Goal: Task Accomplishment & Management: Complete application form

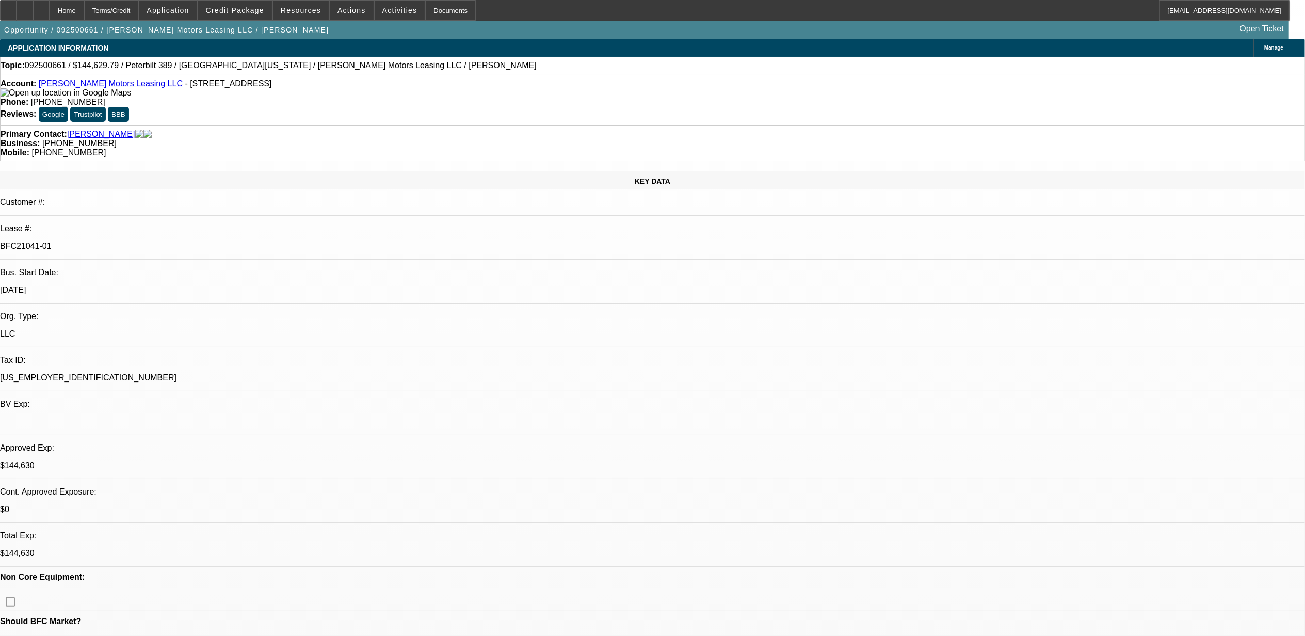
select select "0"
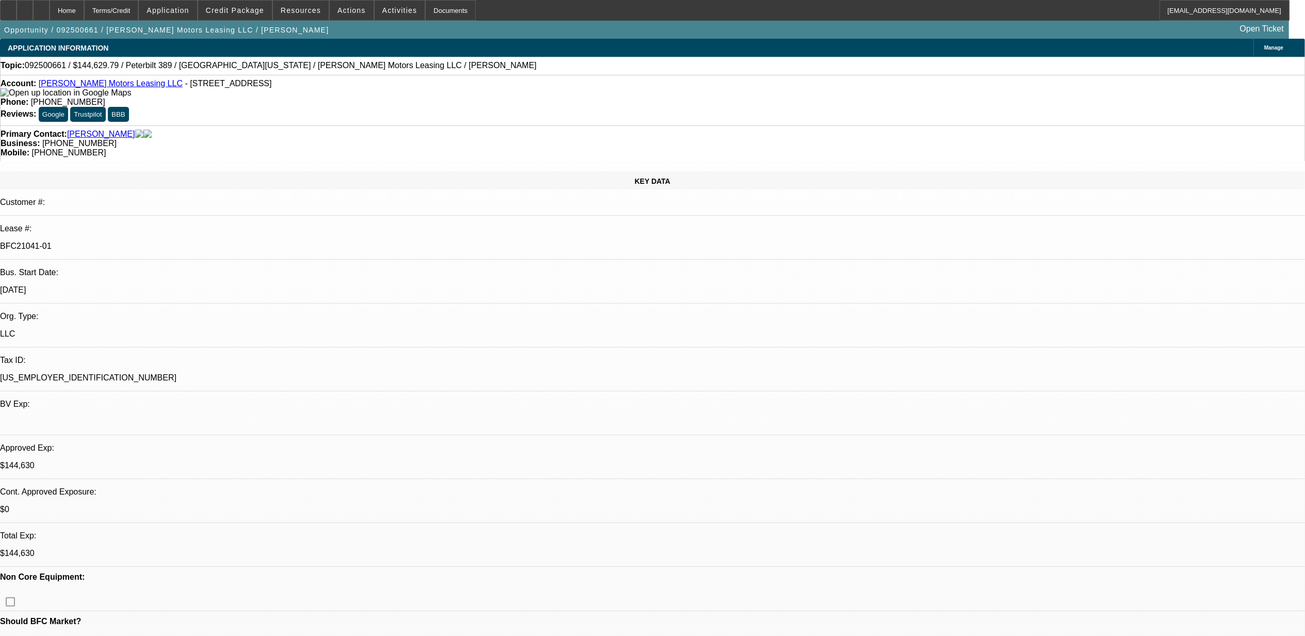
select select "0"
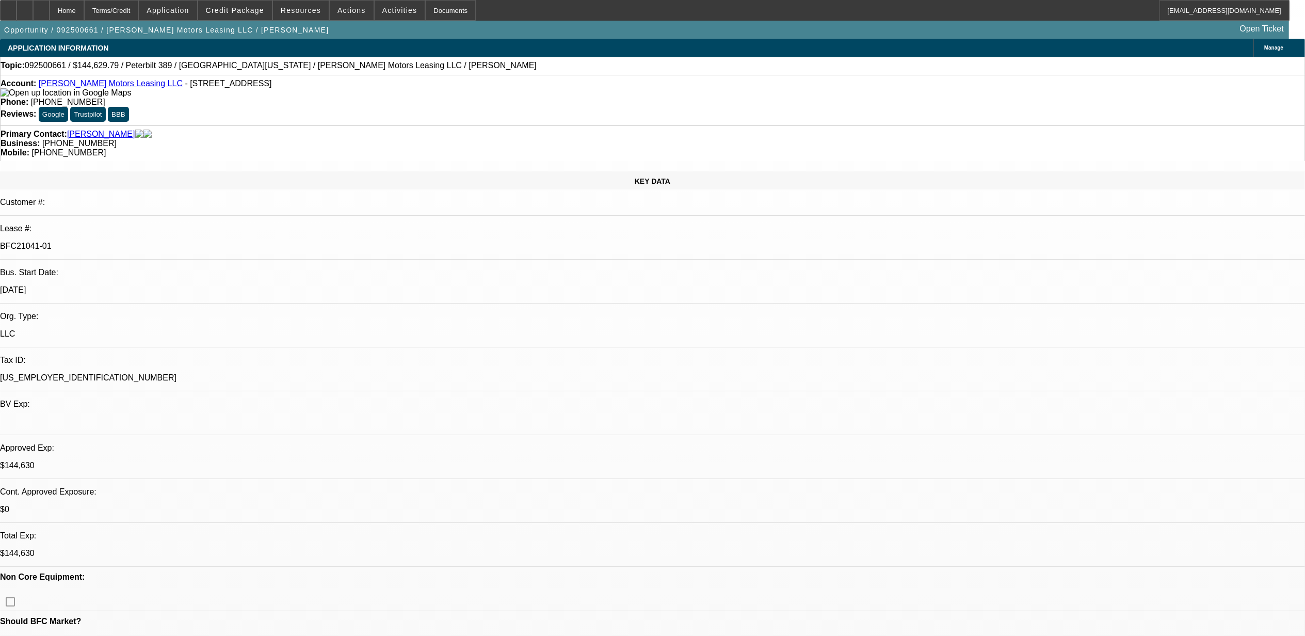
select select "0"
select select "1"
select select "2"
select select "6"
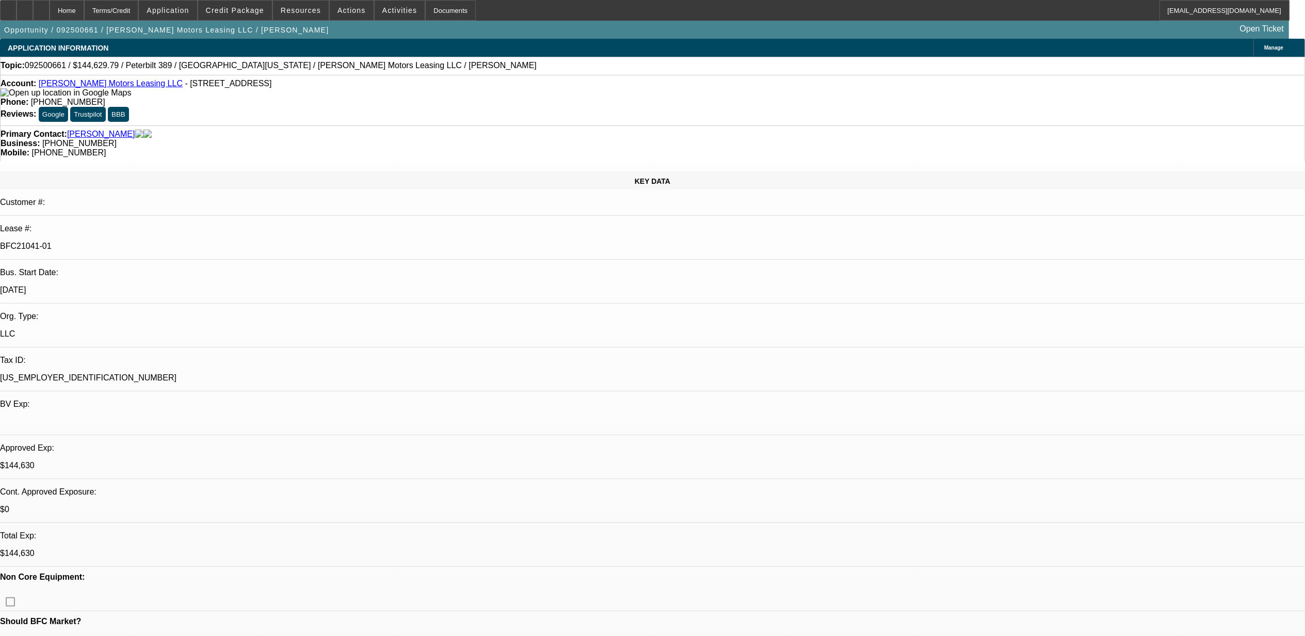
select select "1"
select select "6"
select select "1"
select select "2"
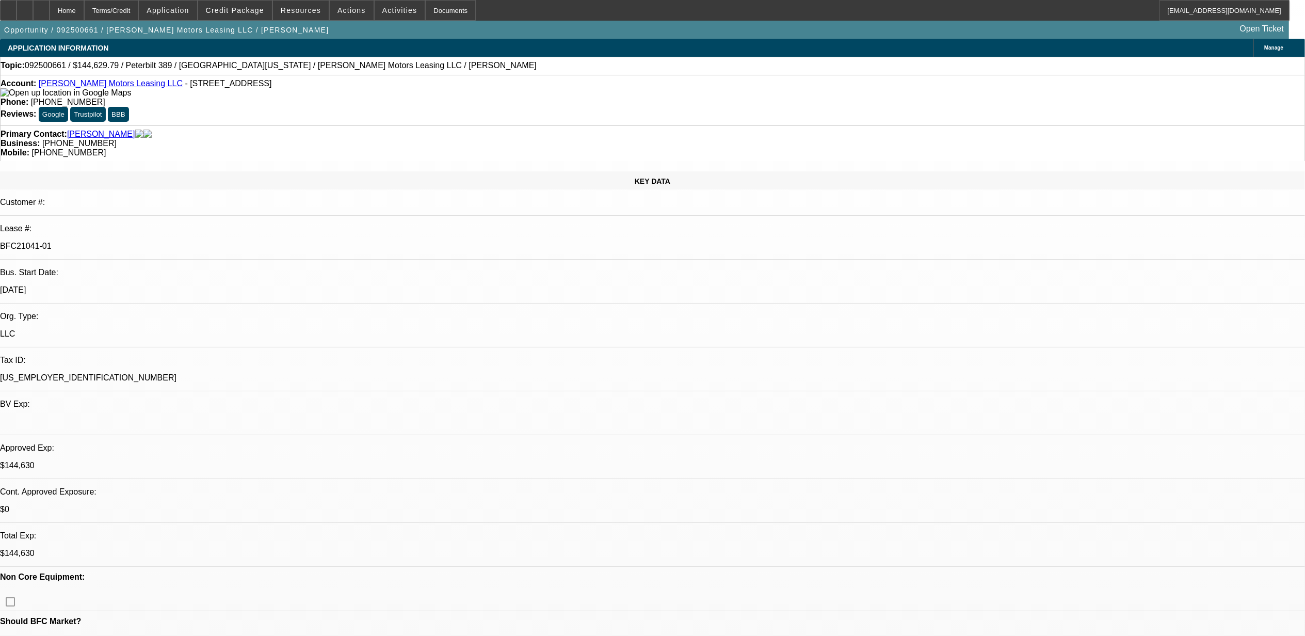
select select "6"
select select "1"
select select "6"
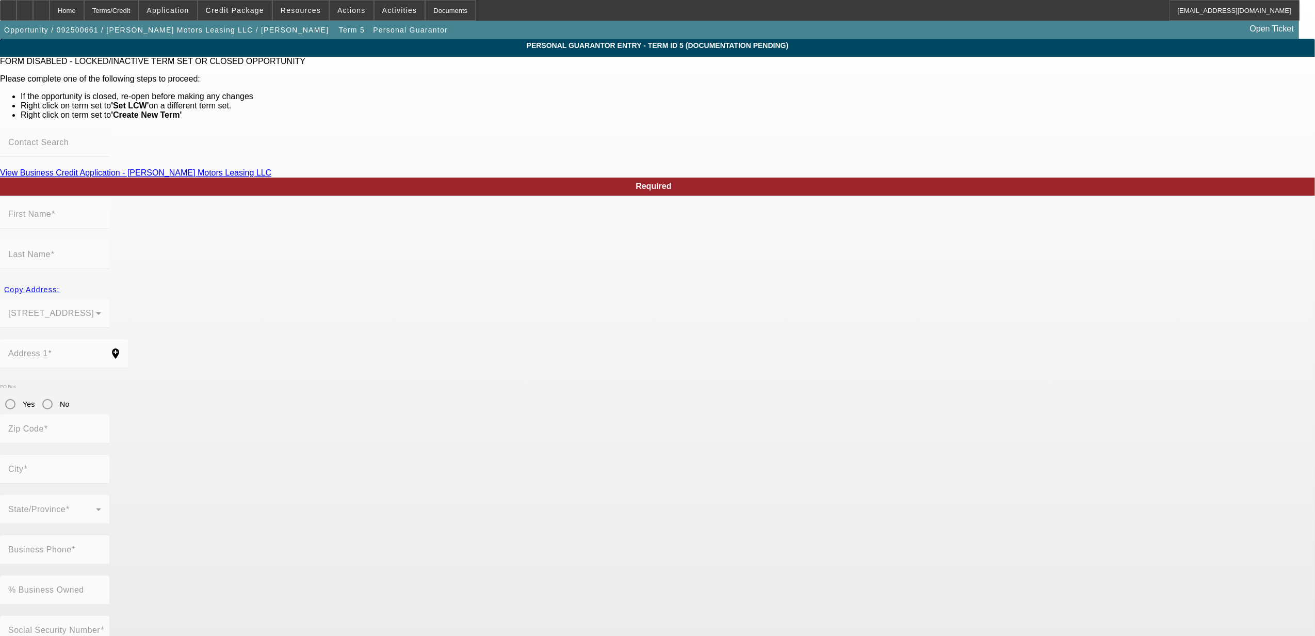
type input "[PERSON_NAME]"
type input "[STREET_ADDRESS]"
radio input "true"
type input "89820"
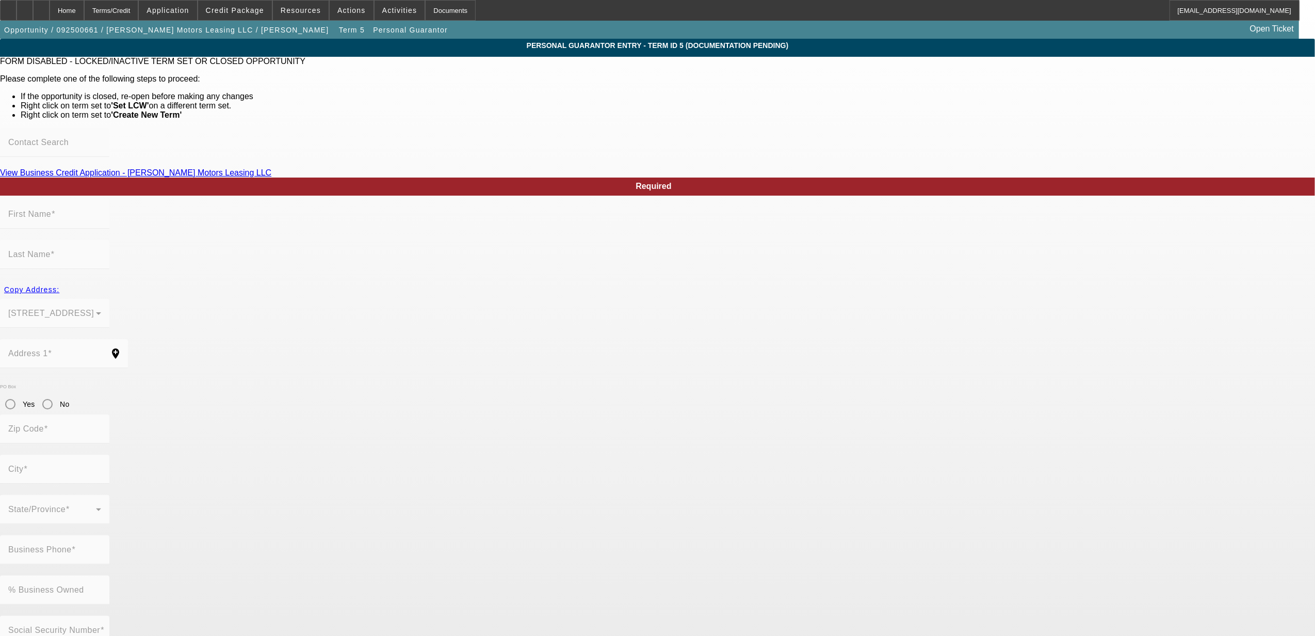
type input "[GEOGRAPHIC_DATA]"
type input "[PHONE_NUMBER]"
type input "100"
type input "504-04-3719"
type input "[EMAIL_ADDRESS][DOMAIN_NAME]"
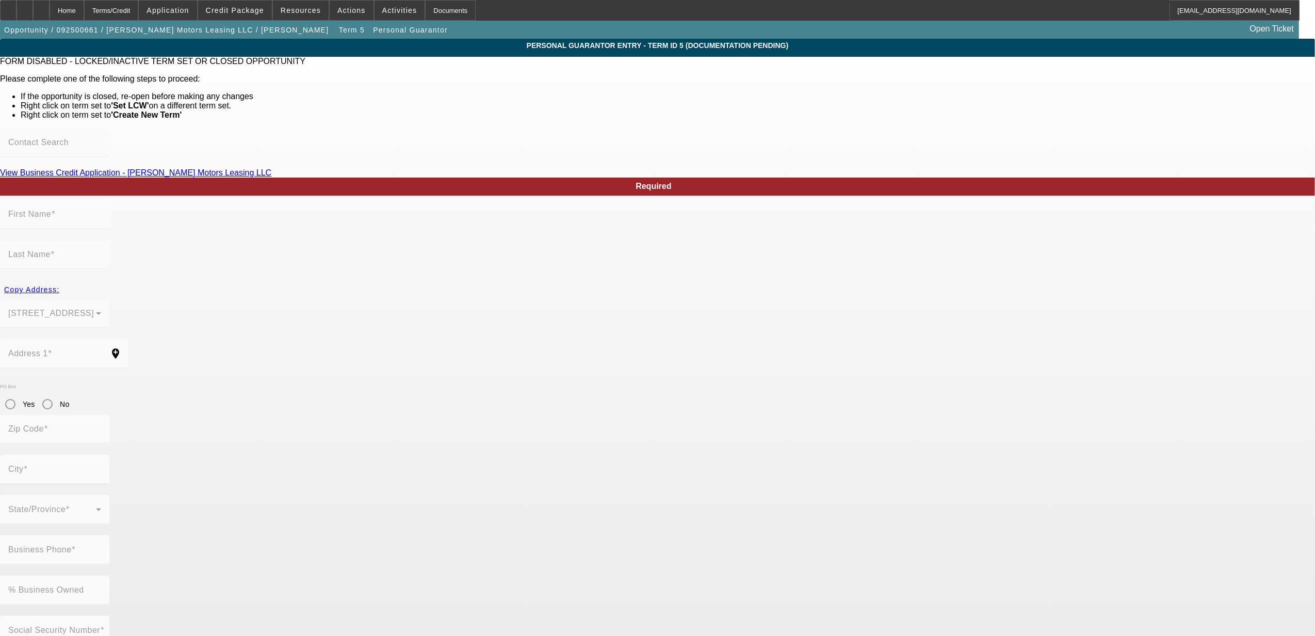
type input "Ste A"
type input "[PHONE_NUMBER]"
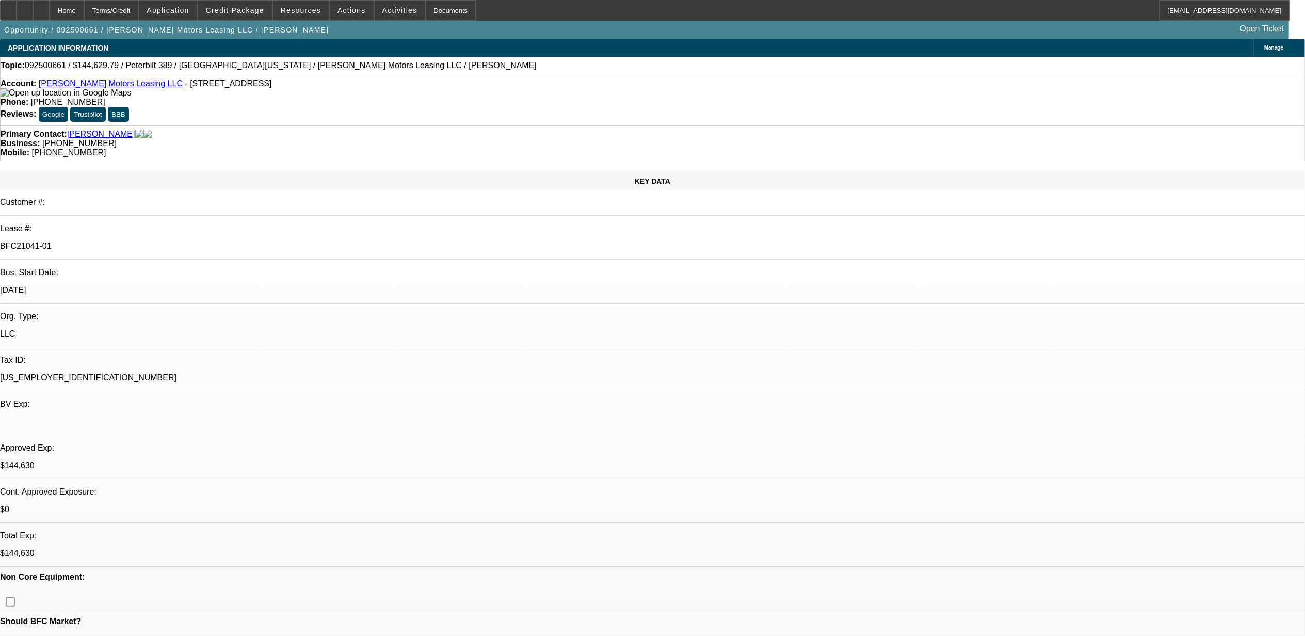
select select "0"
select select "2"
select select "0"
select select "6"
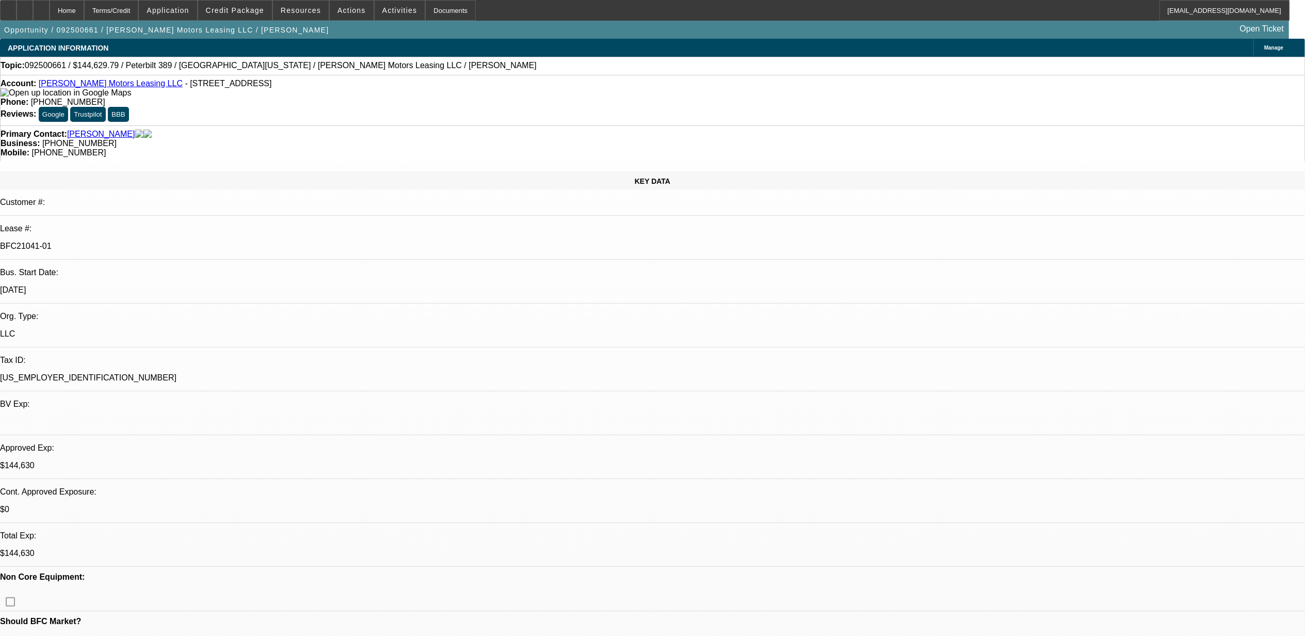
select select "0"
select select "6"
select select "0"
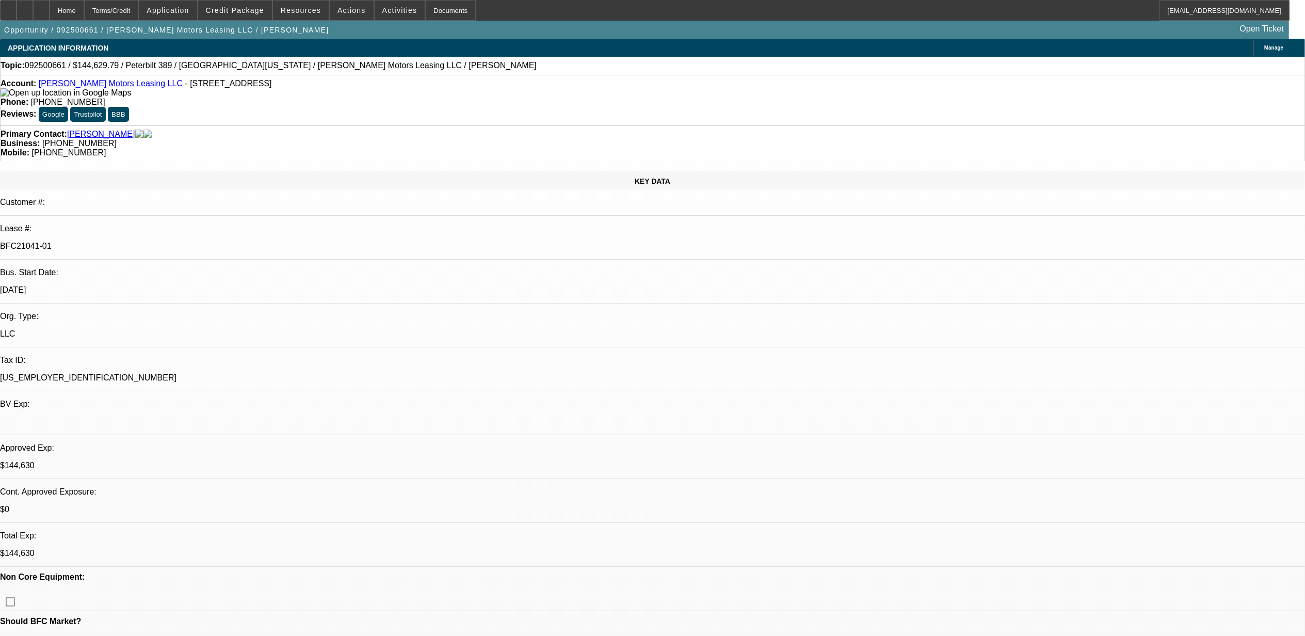
select select "0"
select select "2"
select select "0"
select select "6"
select select "0"
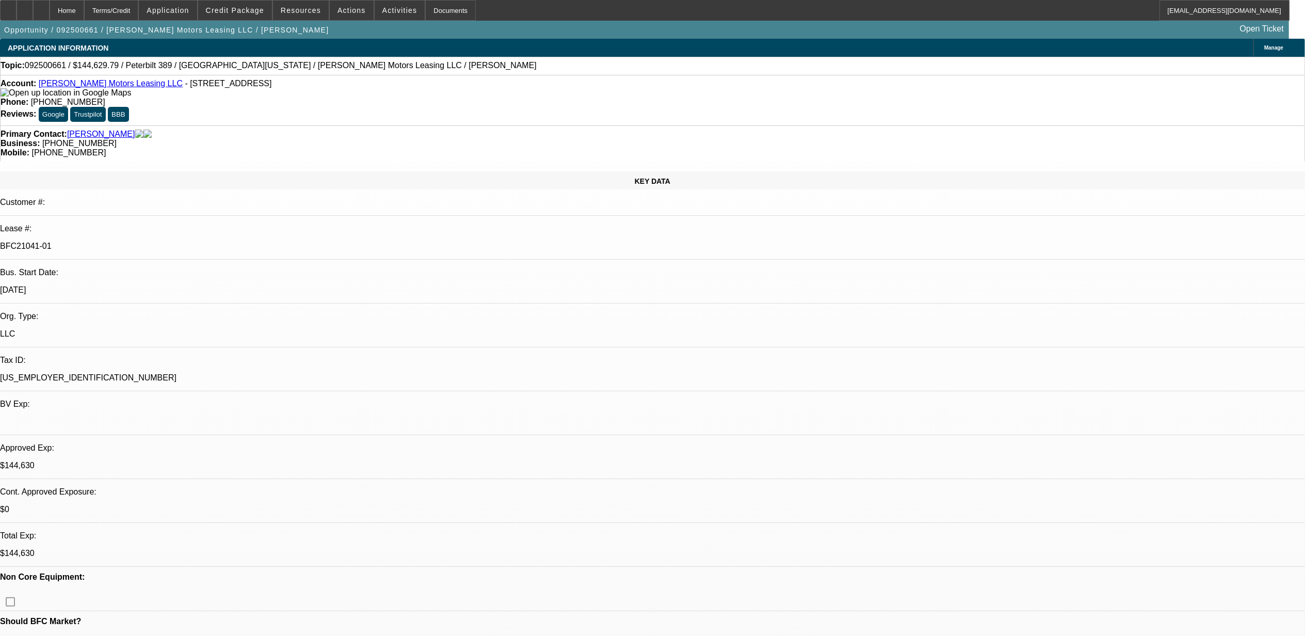
select select "0"
select select "6"
click at [246, 11] on span "Credit Package" at bounding box center [235, 10] width 58 height 8
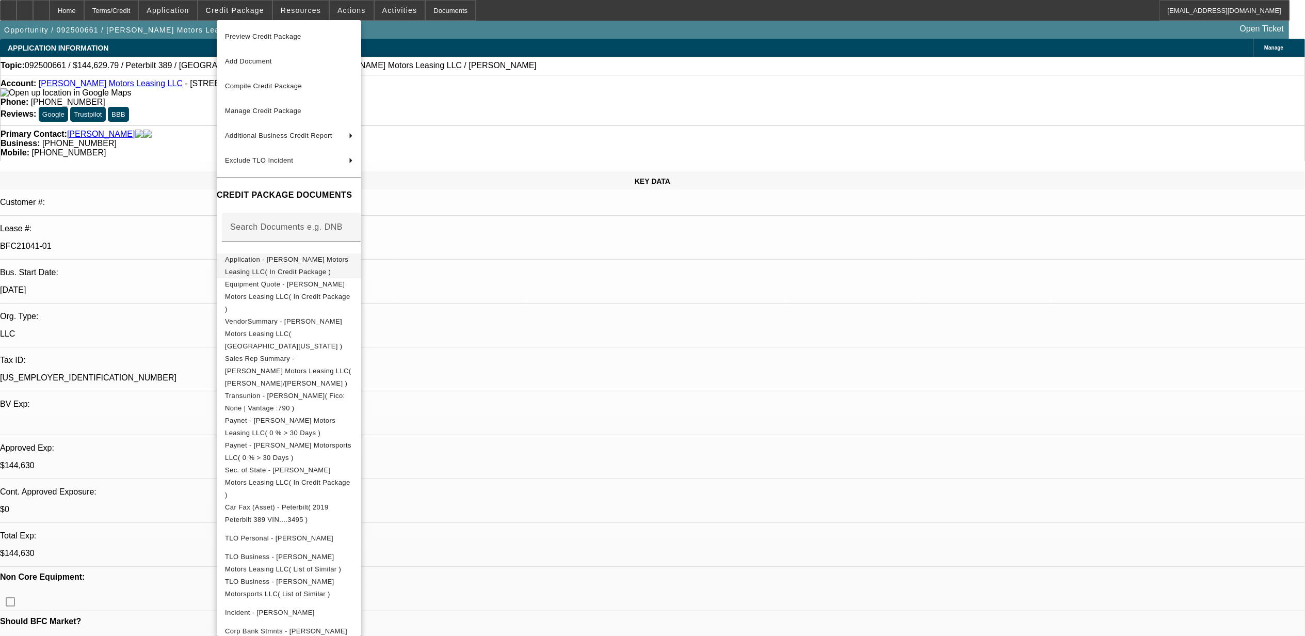
click at [290, 266] on span "Application - [PERSON_NAME] Motors Leasing LLC( In Credit Package )" at bounding box center [289, 265] width 128 height 25
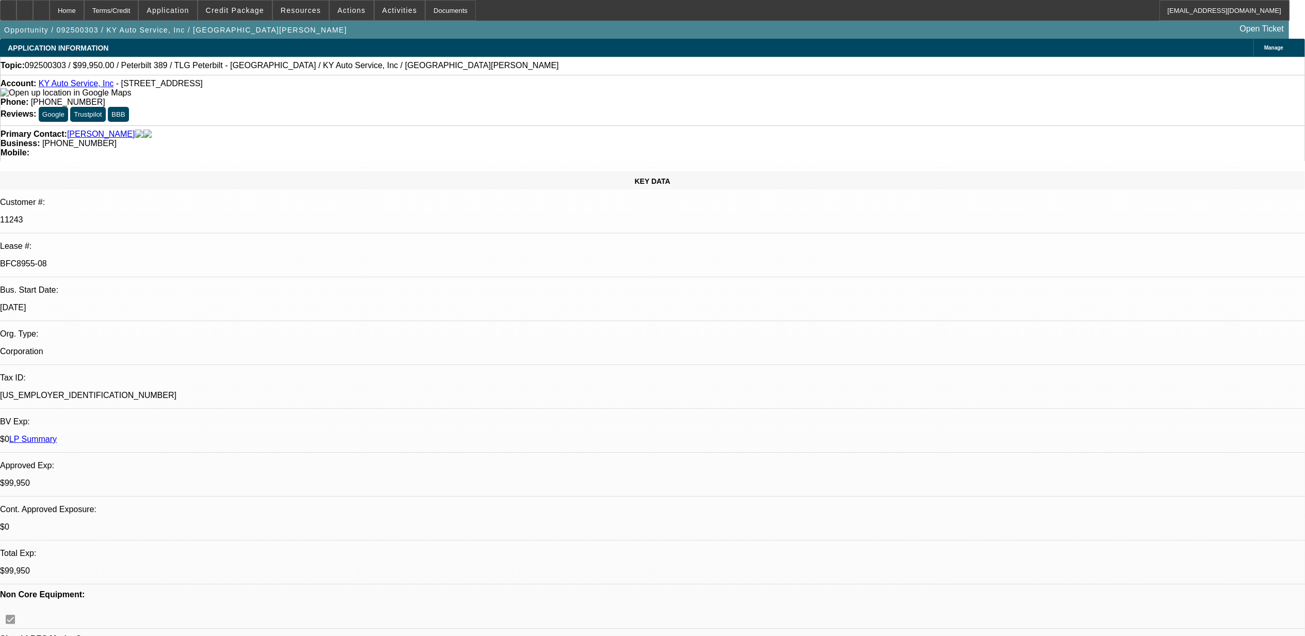
select select "0"
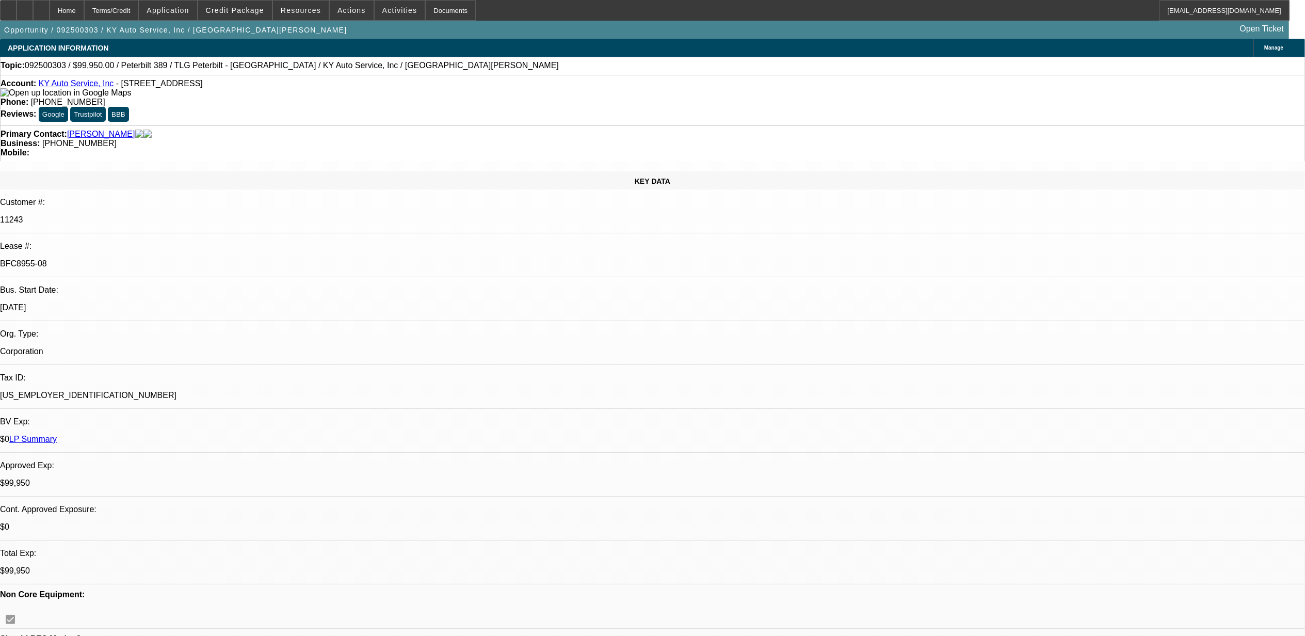
select select "0"
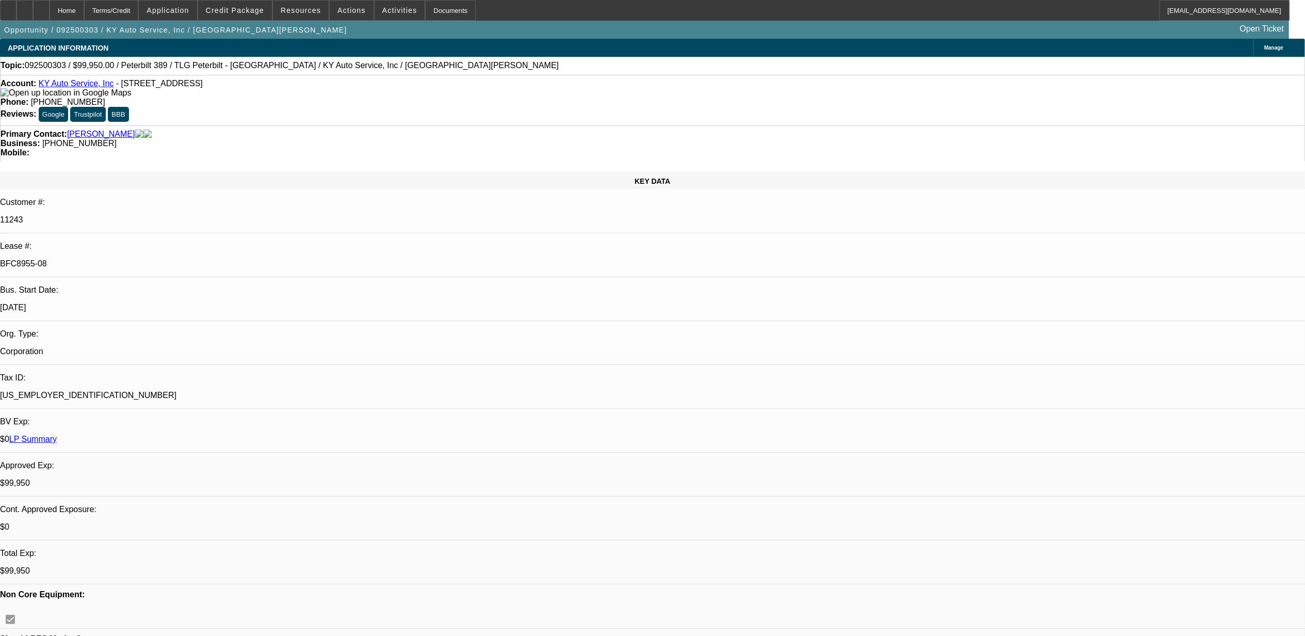
select select "0"
select select "1"
select select "6"
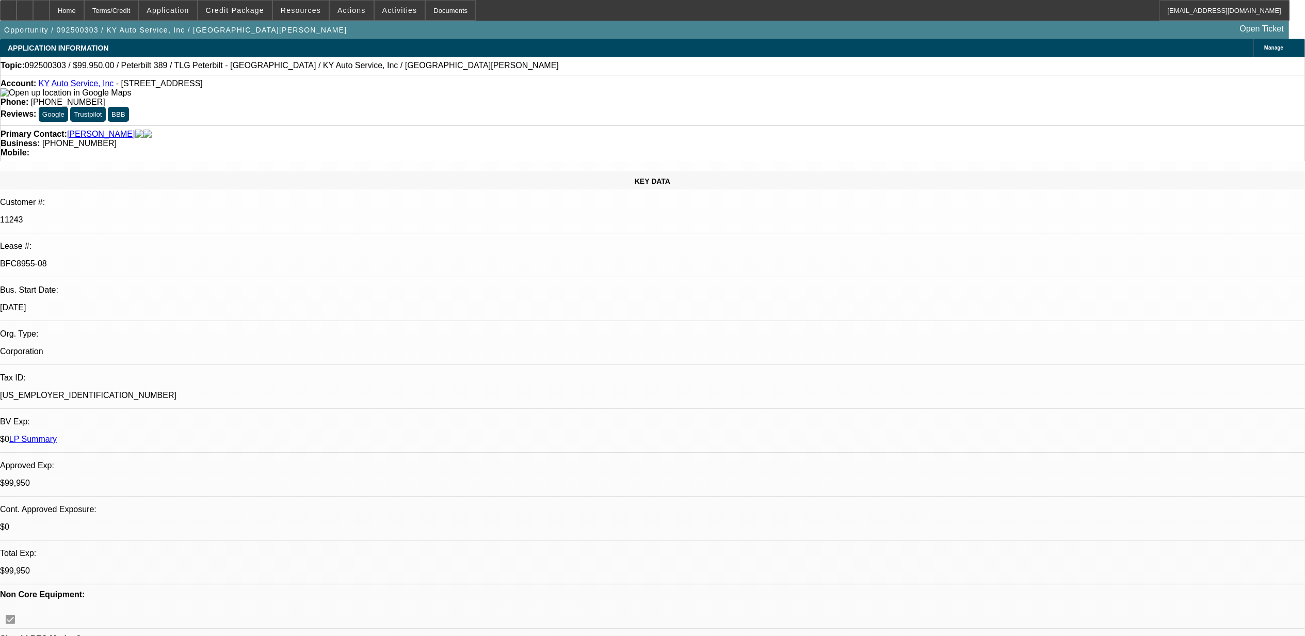
select select "1"
select select "2"
select select "6"
select select "1"
select select "2"
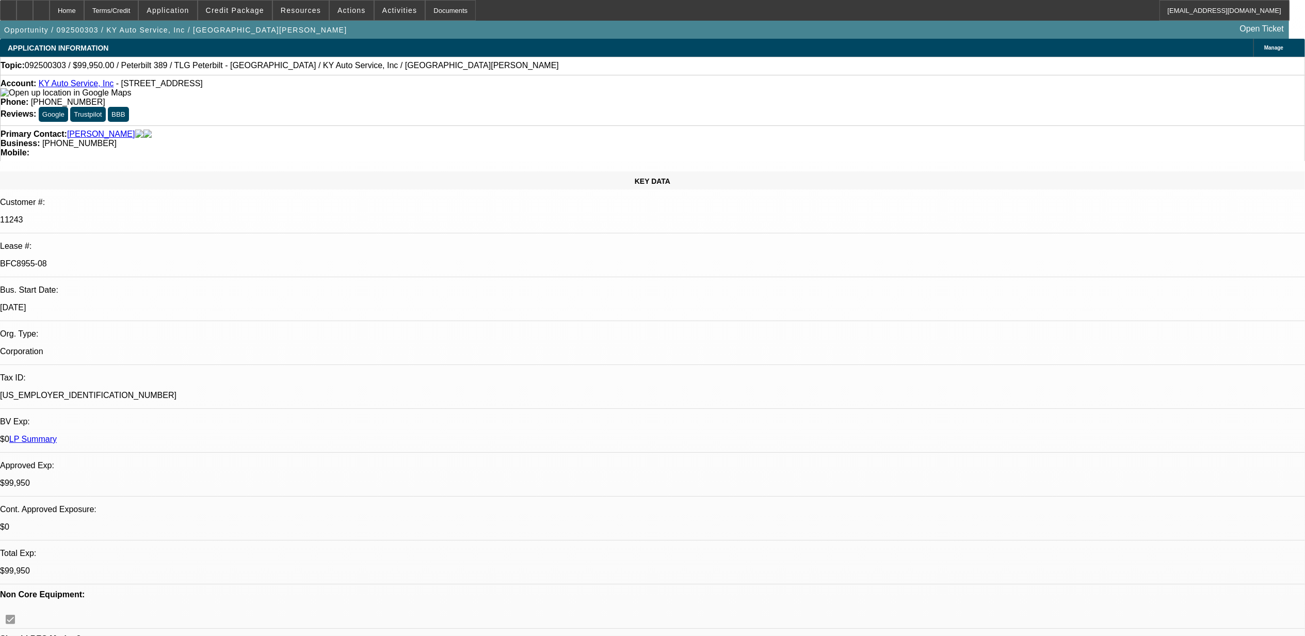
select select "6"
select select "1"
select select "2"
select select "6"
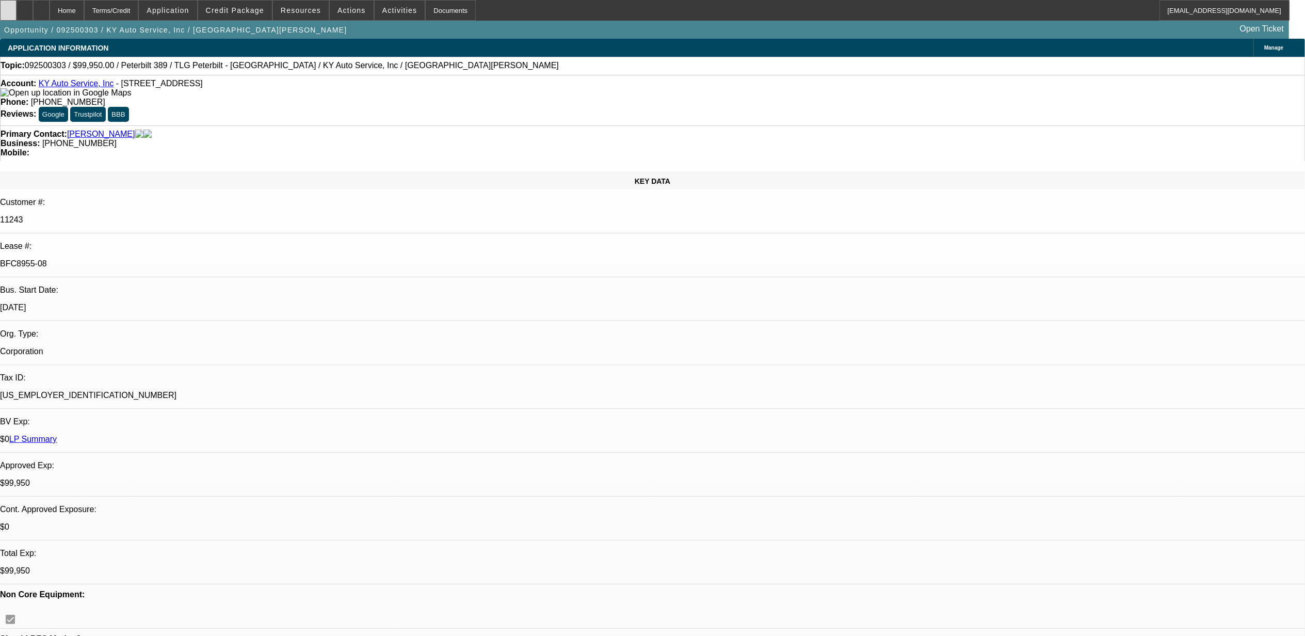
click at [17, 10] on div at bounding box center [8, 10] width 17 height 21
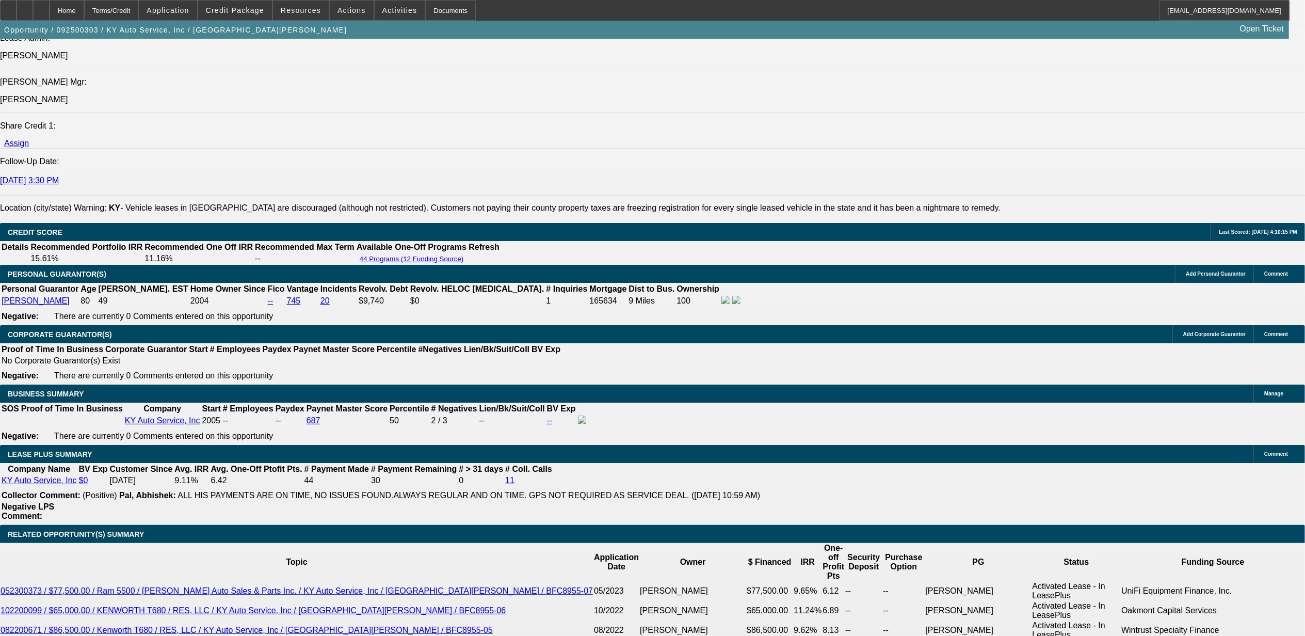
scroll to position [1513, 0]
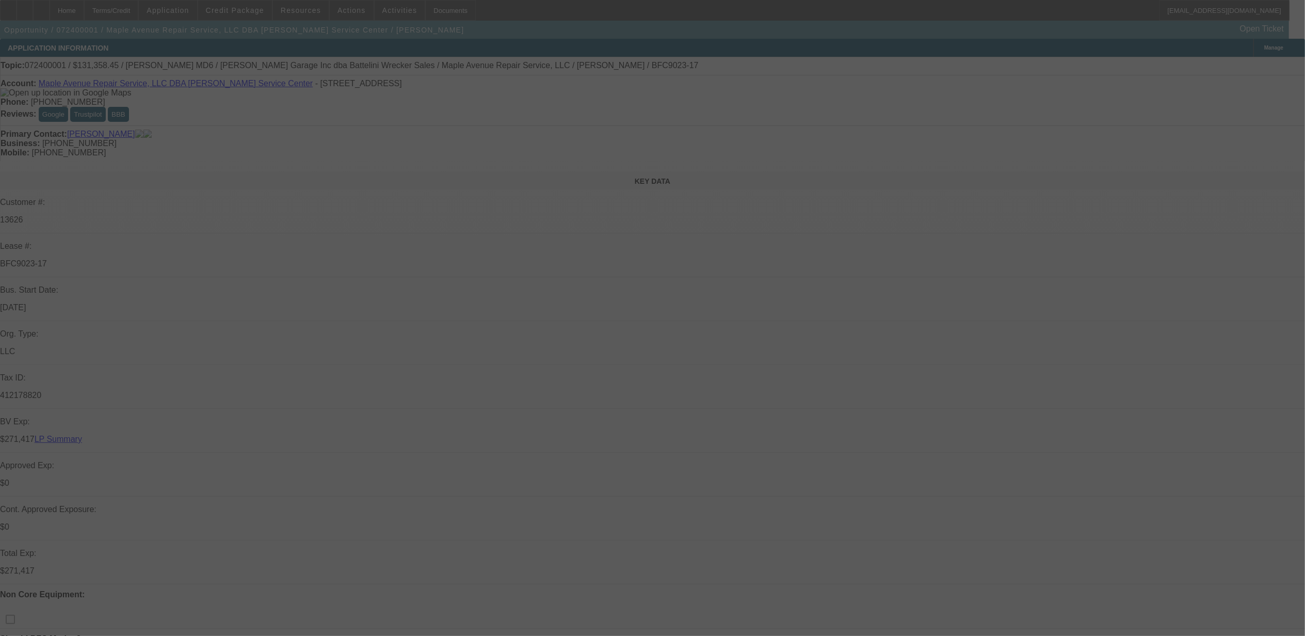
select select "0"
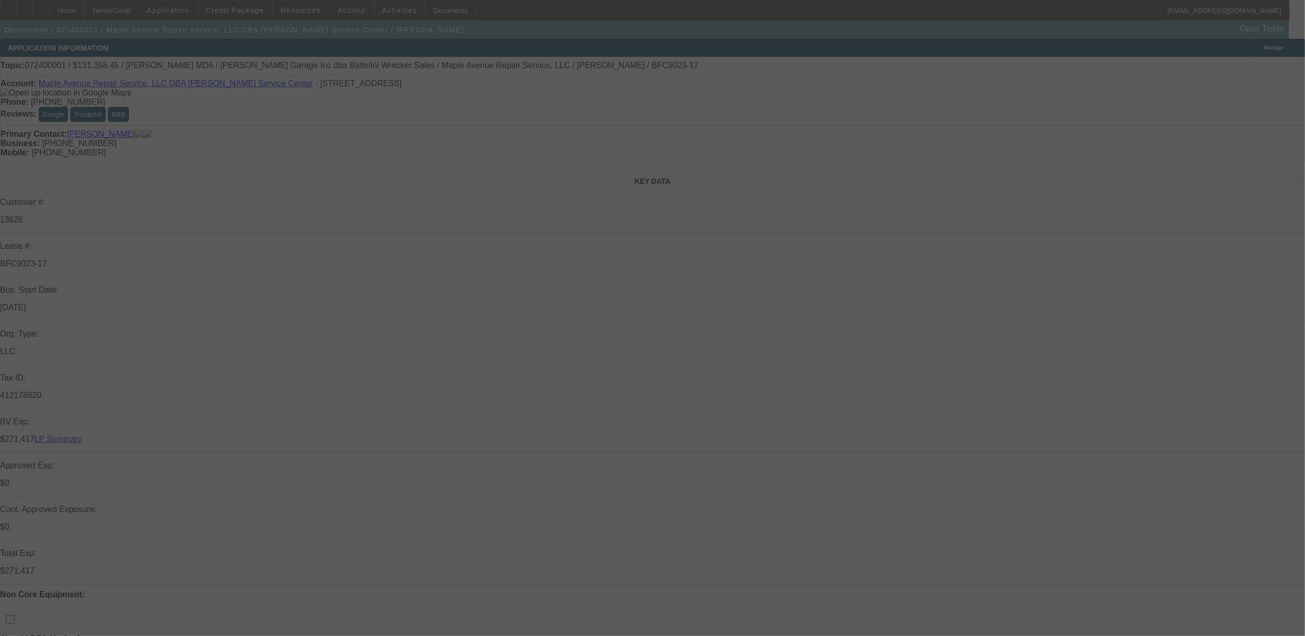
select select "0"
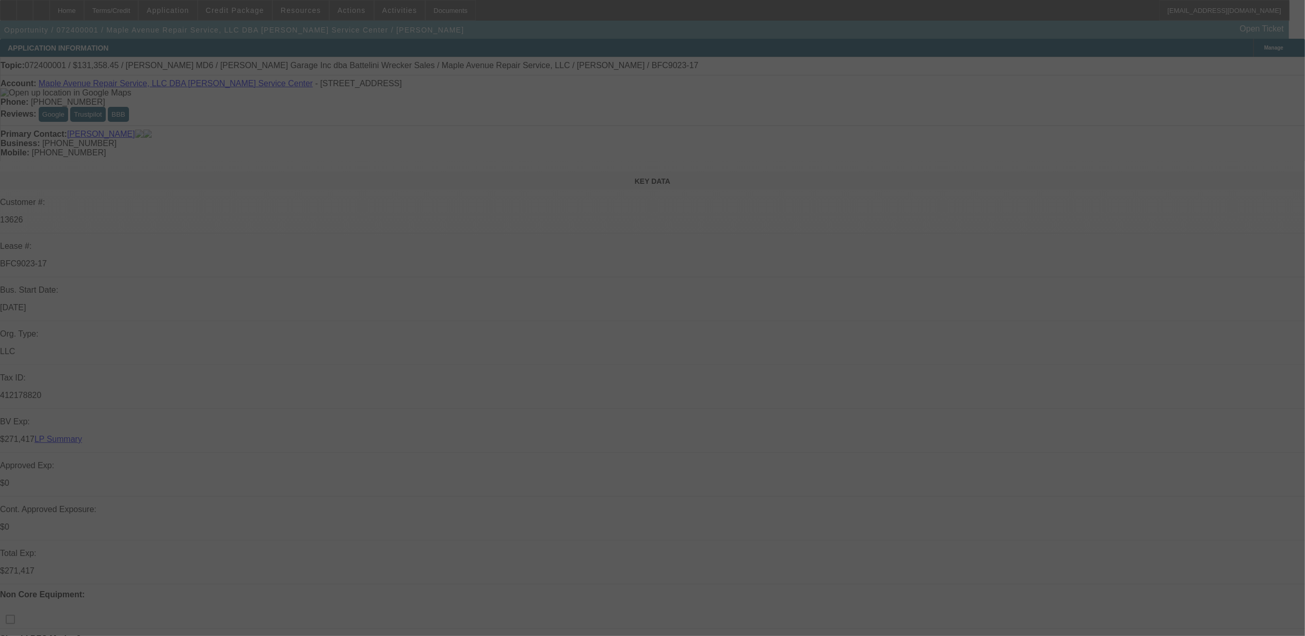
select select "0"
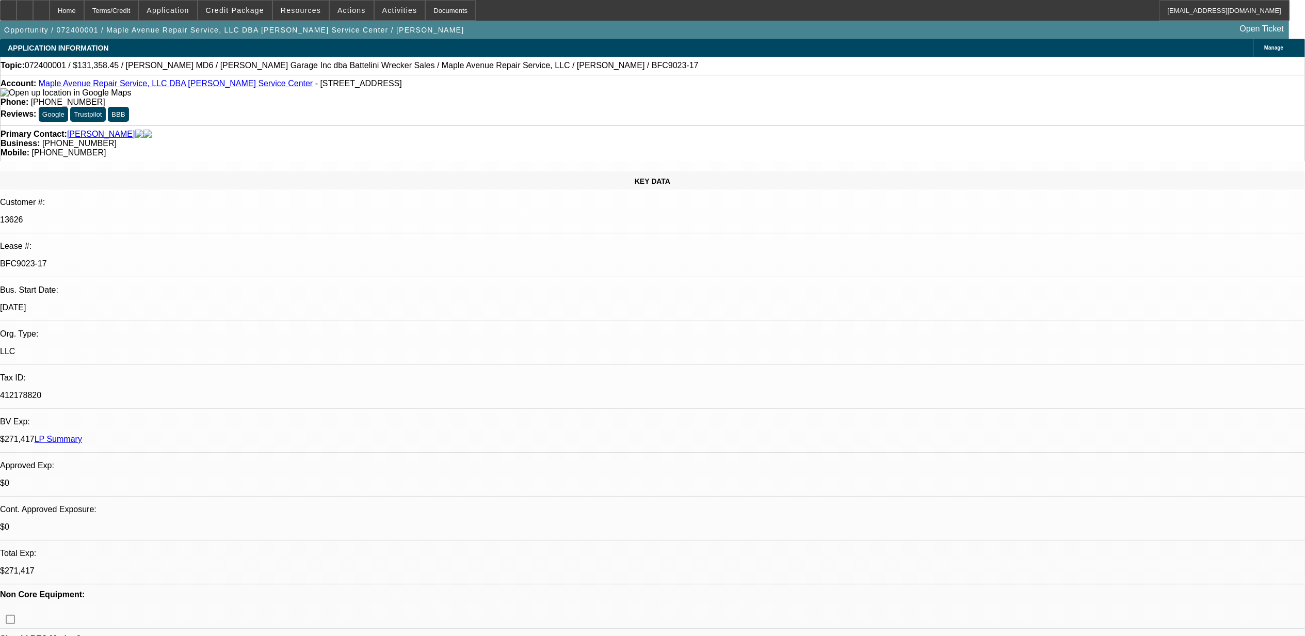
select select "1"
select select "2"
select select "6"
select select "1"
select select "2"
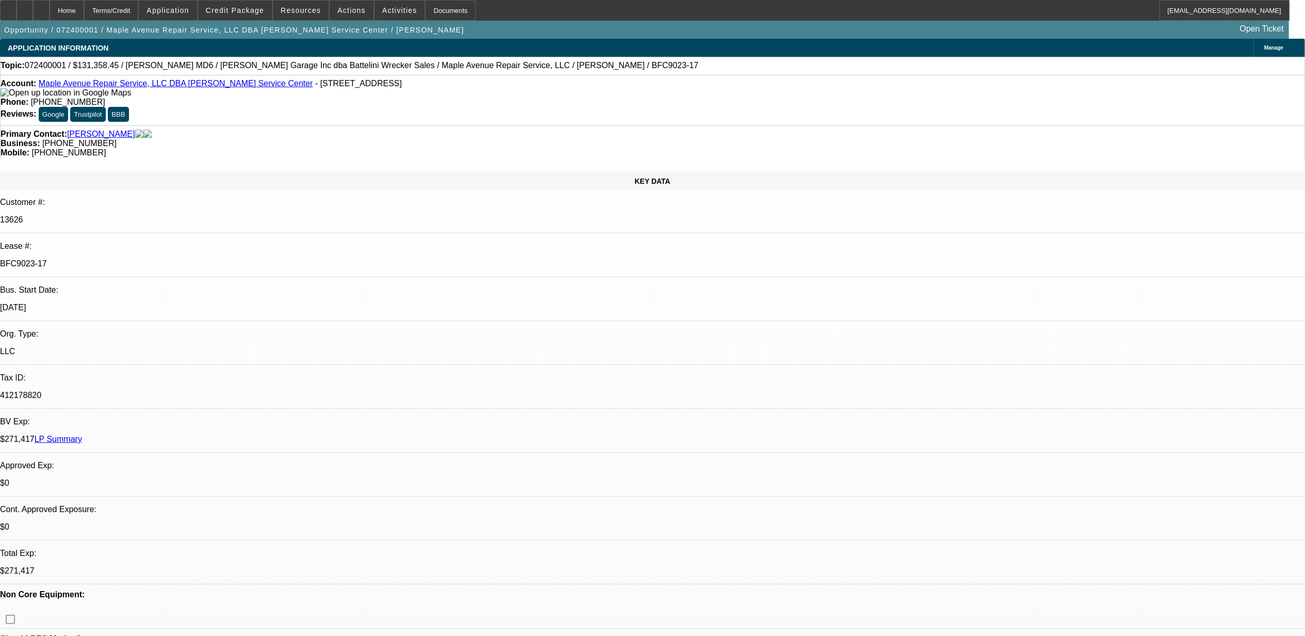
select select "6"
select select "1"
select select "2"
select select "6"
select select "1"
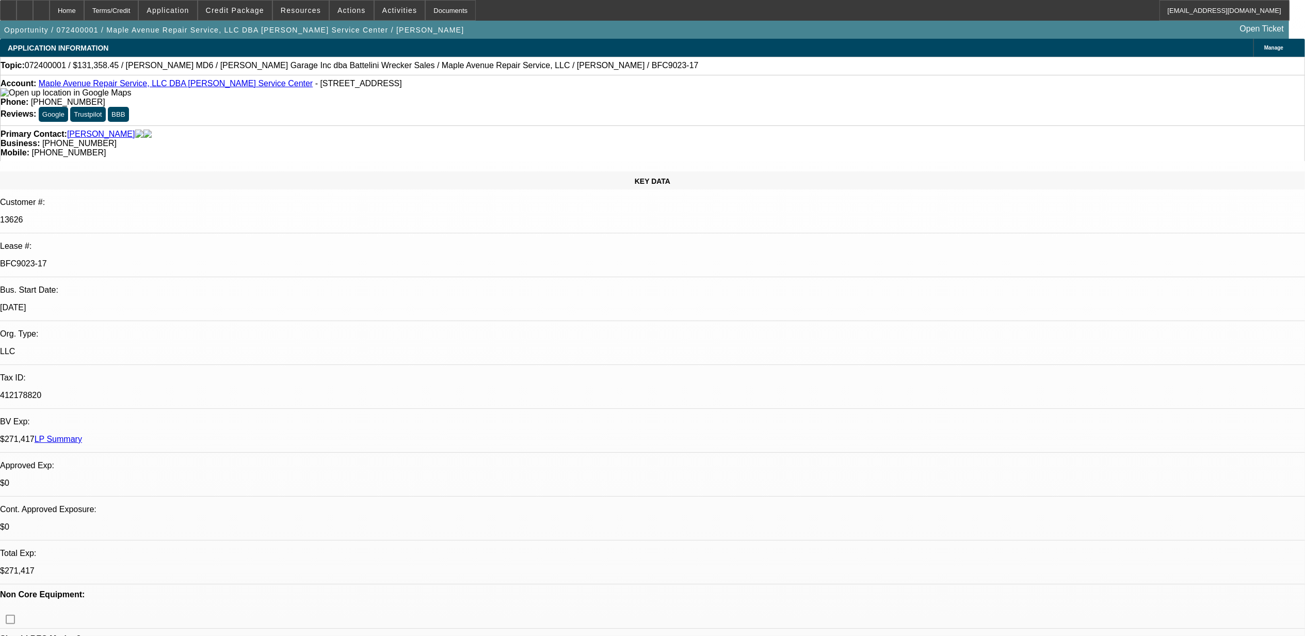
select select "2"
select select "6"
click at [145, 87] on link "Maple Avenue Repair Service, LLC DBA Nelcon Service Center" at bounding box center [176, 83] width 274 height 9
click at [82, 434] on link "LP Summary" at bounding box center [58, 438] width 47 height 9
